Goal: Task Accomplishment & Management: Use online tool/utility

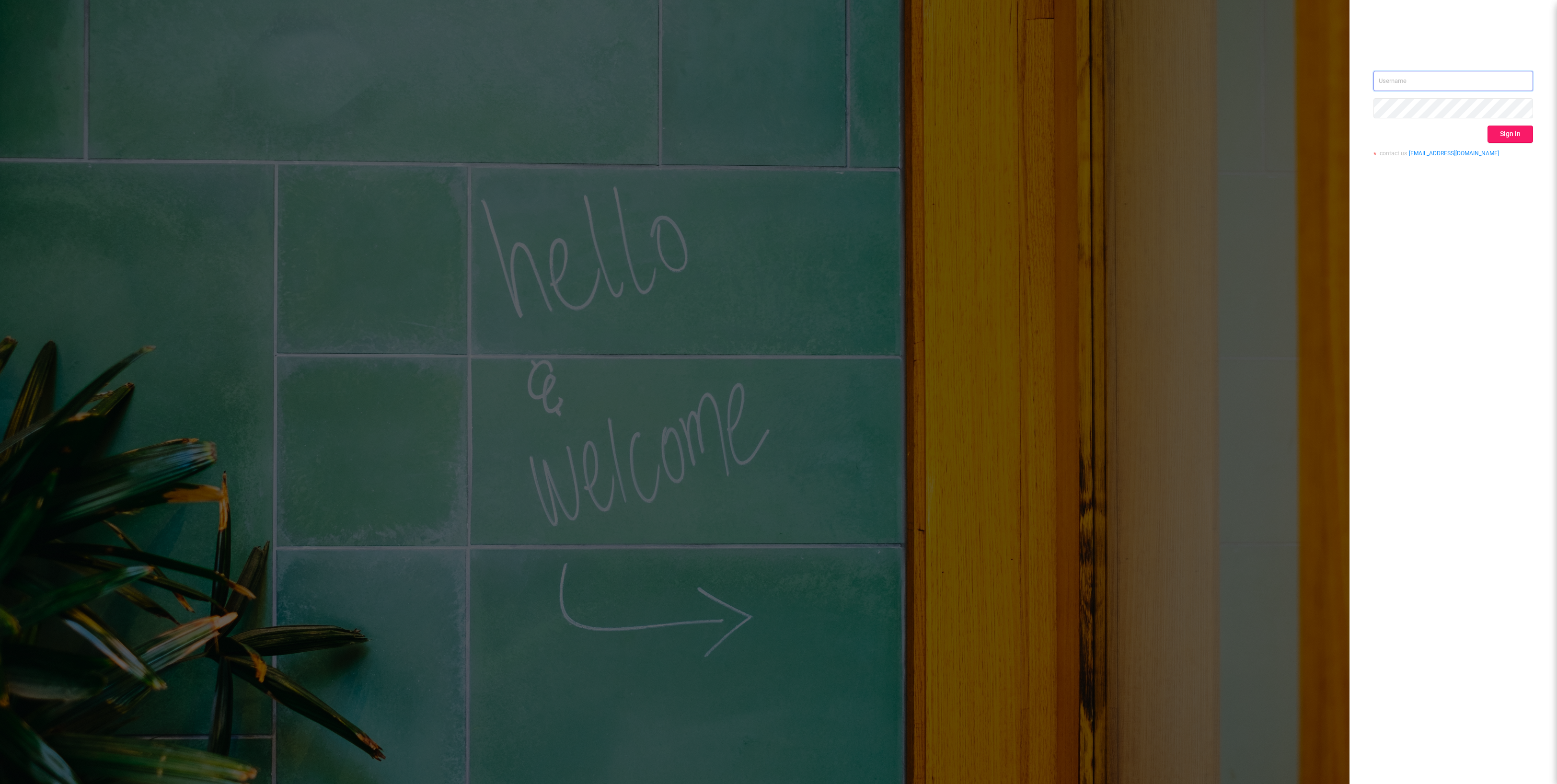
type input "[EMAIL_ADDRESS][DOMAIN_NAME]"
click at [1519, 129] on button "Sign in" at bounding box center [1510, 134] width 45 height 17
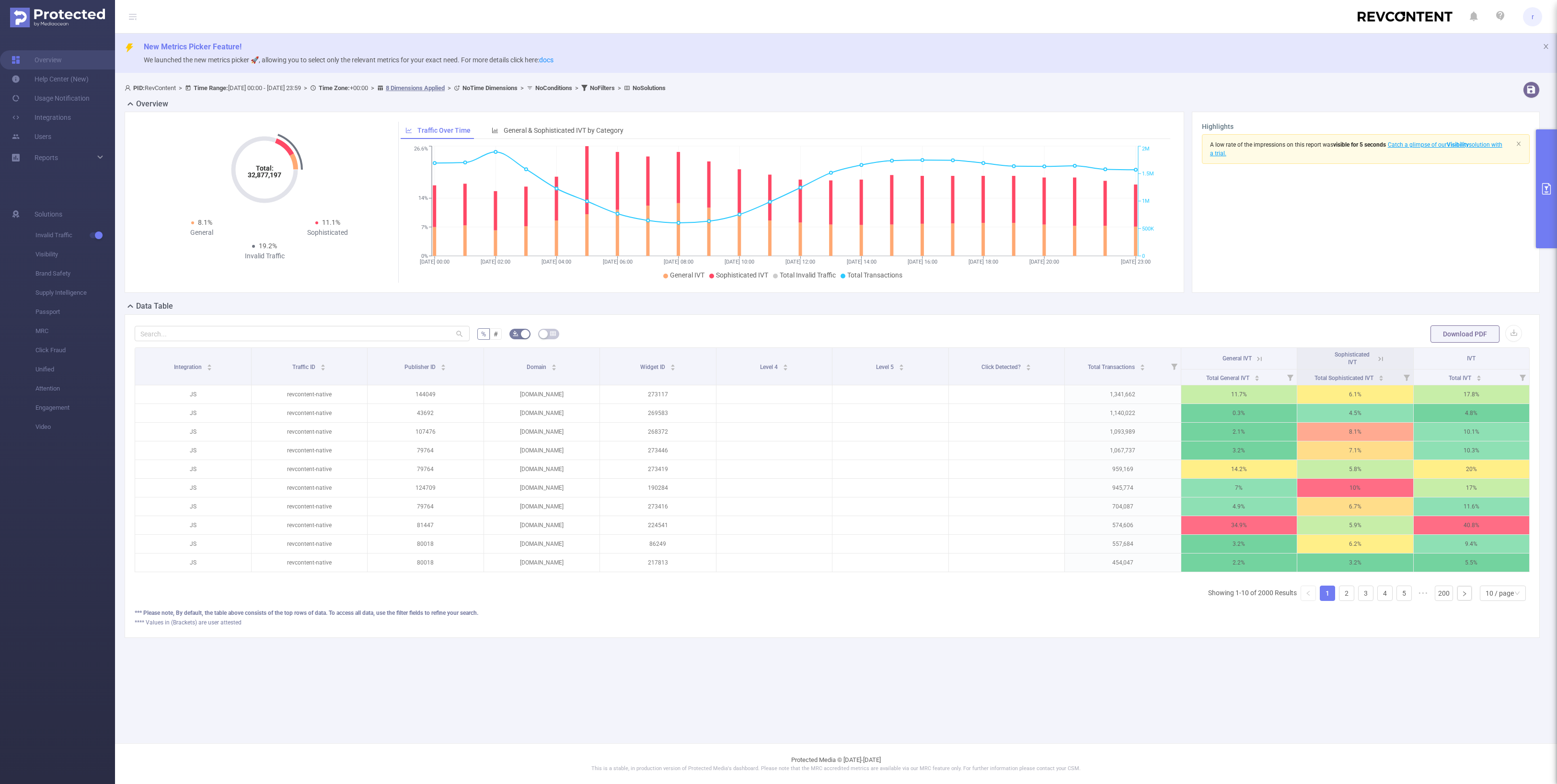
click at [1551, 201] on button "primary" at bounding box center [1547, 189] width 21 height 119
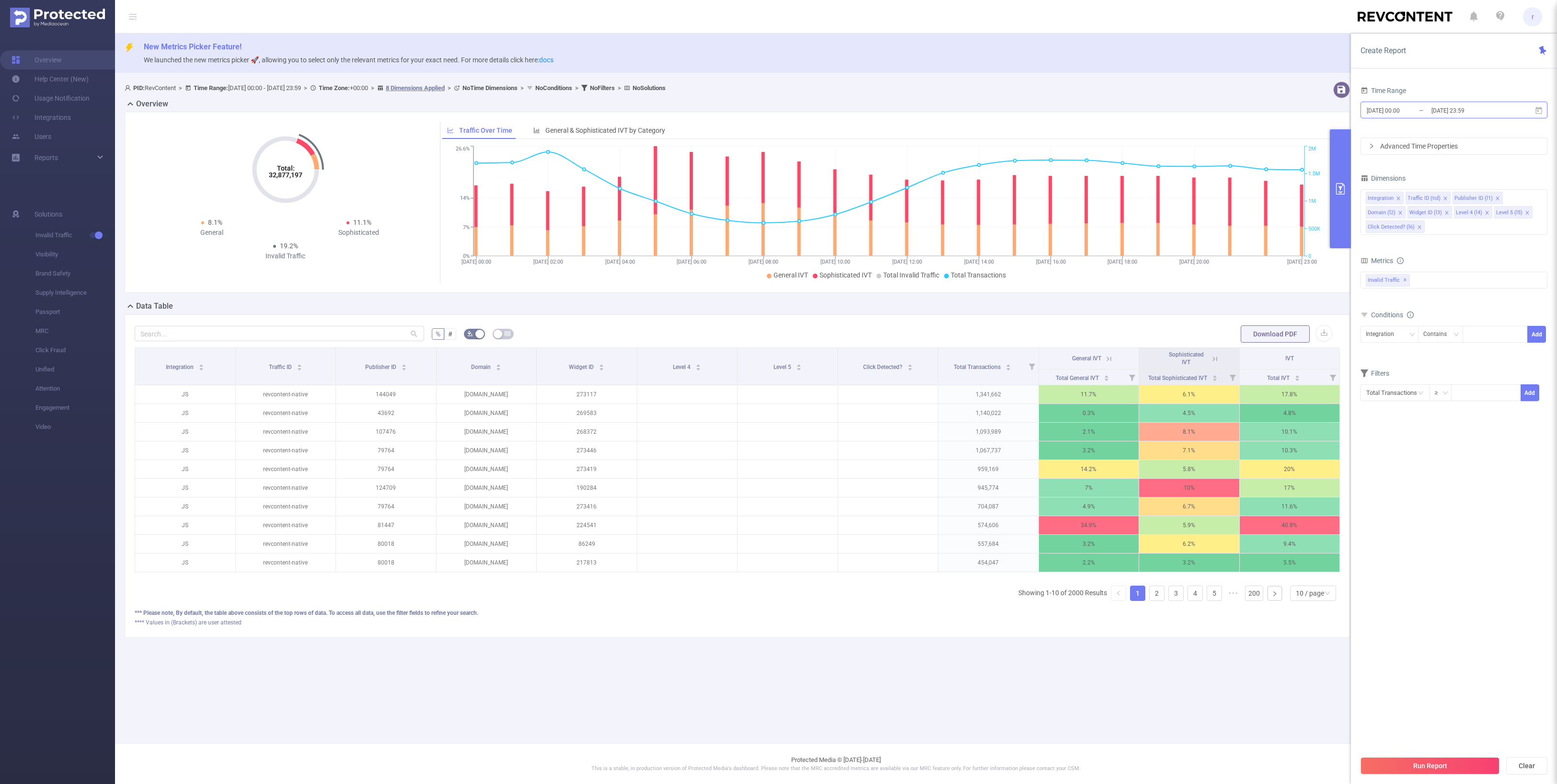
click at [1450, 109] on input "[DATE] 23:59" at bounding box center [1469, 110] width 77 height 13
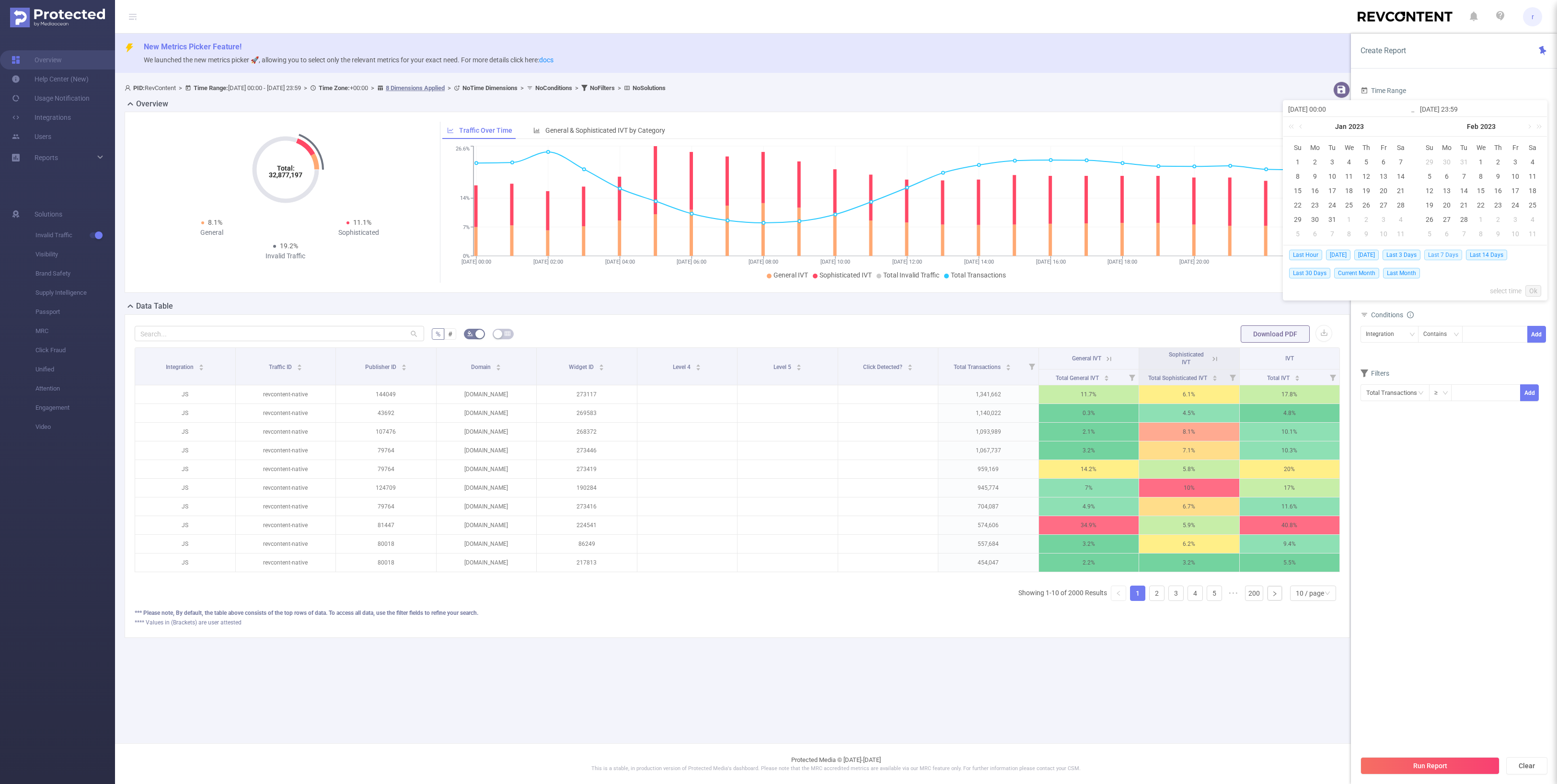
click at [1448, 253] on span "Last 7 Days" at bounding box center [1443, 254] width 38 height 10
type input "[DATE] 00:00"
type input "[DATE] 23:59"
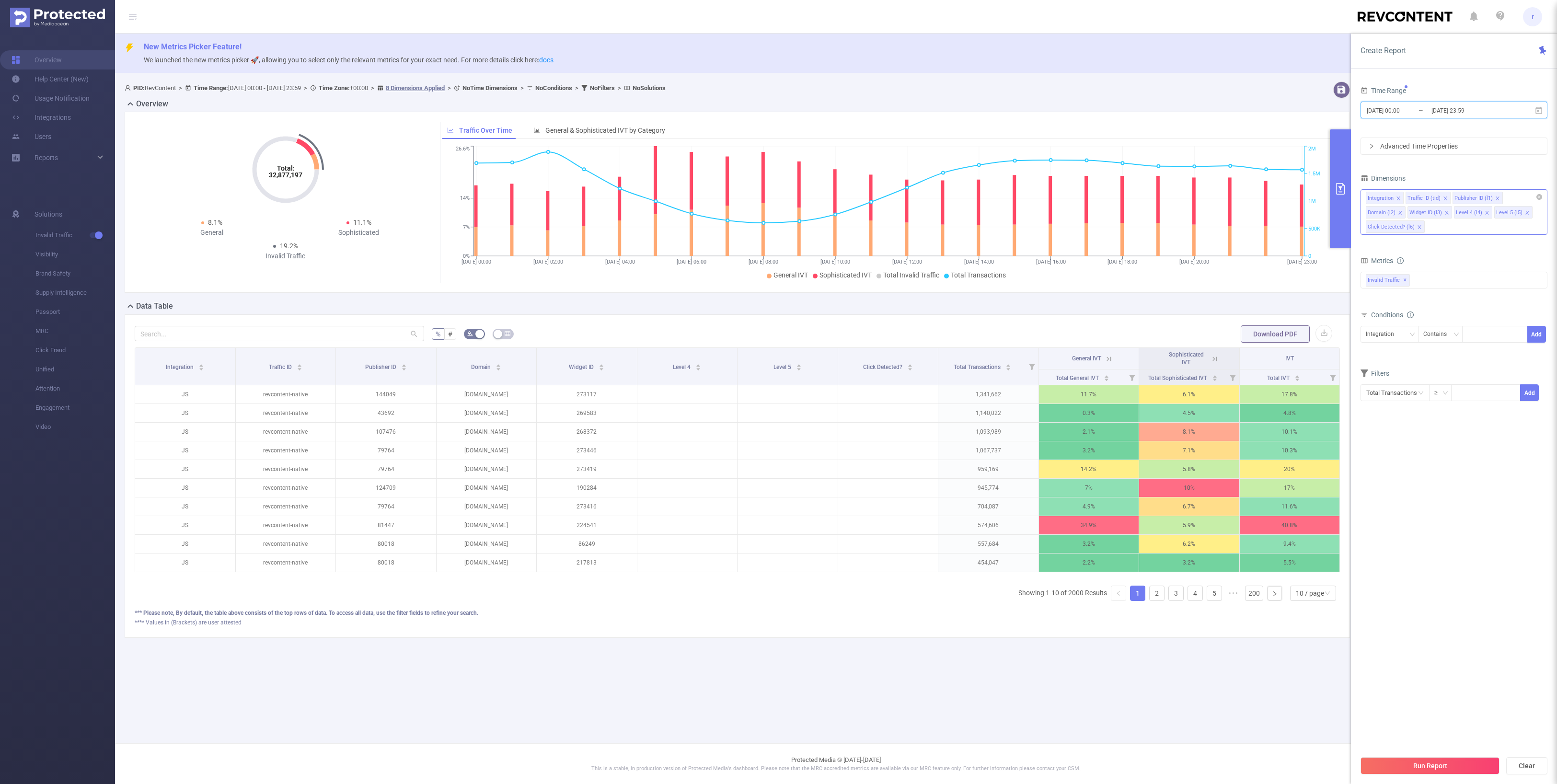
click at [1485, 211] on icon "icon: close" at bounding box center [1487, 212] width 5 height 5
click at [1486, 212] on icon "icon: close" at bounding box center [1487, 212] width 5 height 5
click at [1404, 321] on div "Integration" at bounding box center [1390, 320] width 47 height 16
click at [1405, 373] on li "Publisher ID (l1)" at bounding box center [1395, 371] width 68 height 15
click at [1480, 321] on div at bounding box center [1495, 320] width 55 height 16
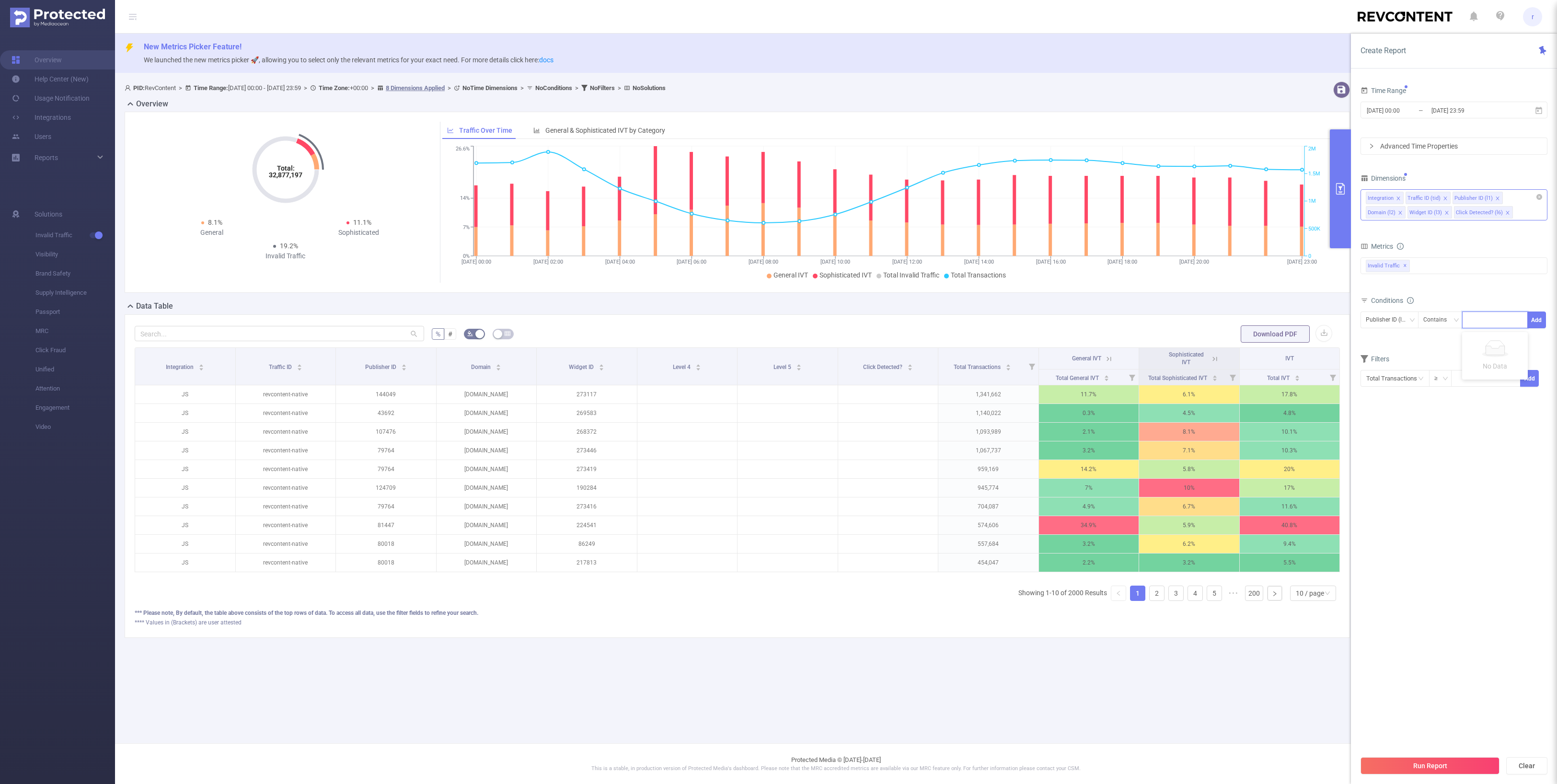
paste input "173617"
type input "173617"
click at [1475, 342] on li "173617" at bounding box center [1495, 342] width 65 height 15
click at [1539, 318] on button "Add" at bounding box center [1537, 320] width 19 height 17
click at [1420, 762] on button "Run Report" at bounding box center [1430, 765] width 139 height 17
